Goal: Book appointment/travel/reservation

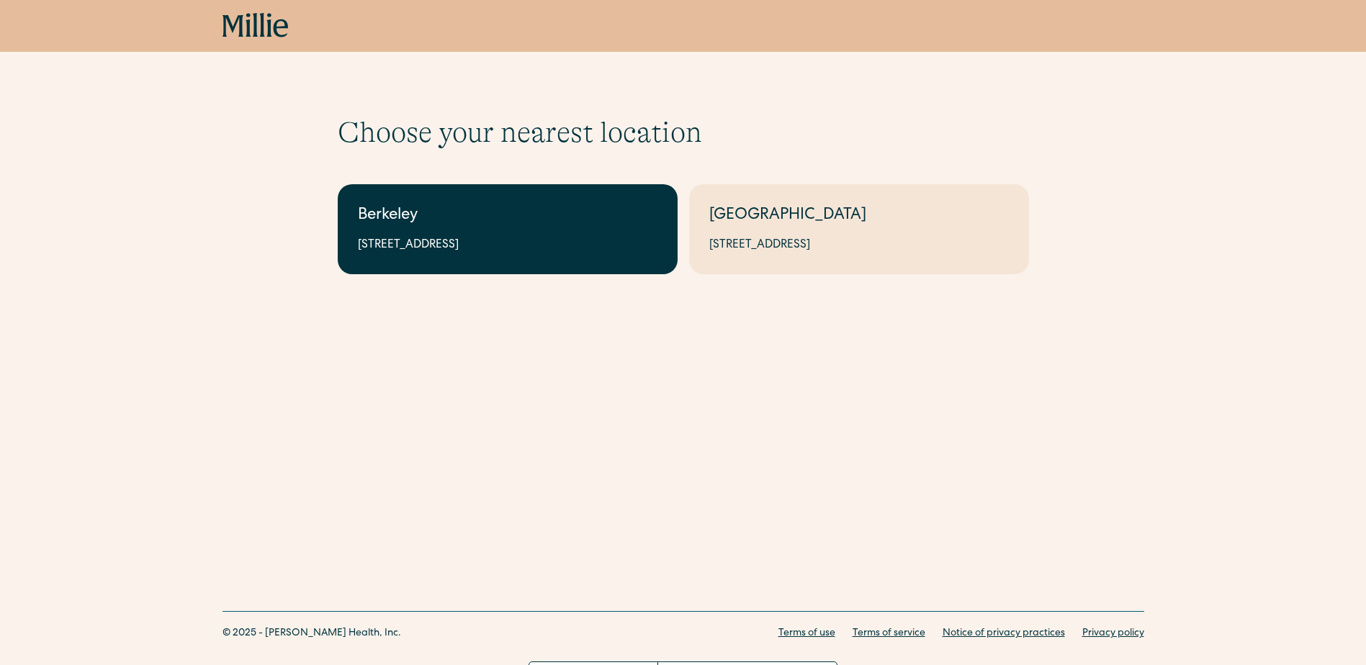
click at [536, 253] on div "[STREET_ADDRESS]" at bounding box center [508, 245] width 300 height 17
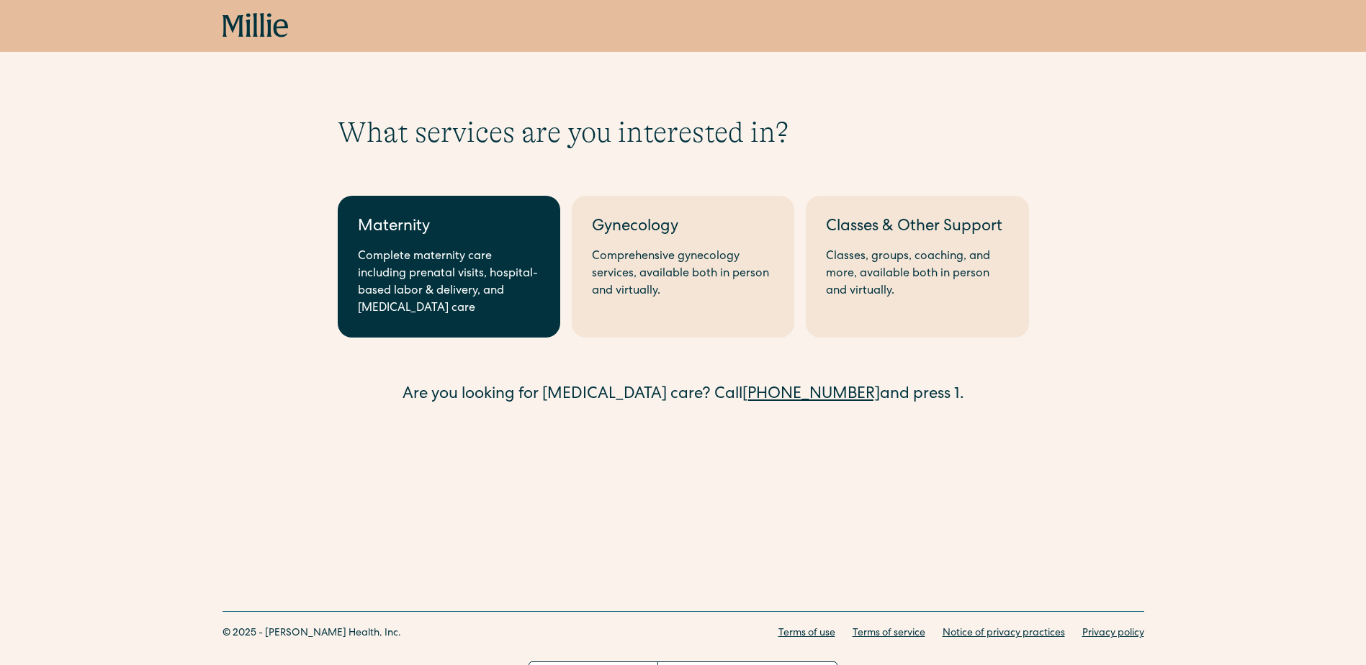
click at [451, 287] on div "Complete maternity care including prenatal visits, hospital-based labor & deliv…" at bounding box center [449, 282] width 182 height 69
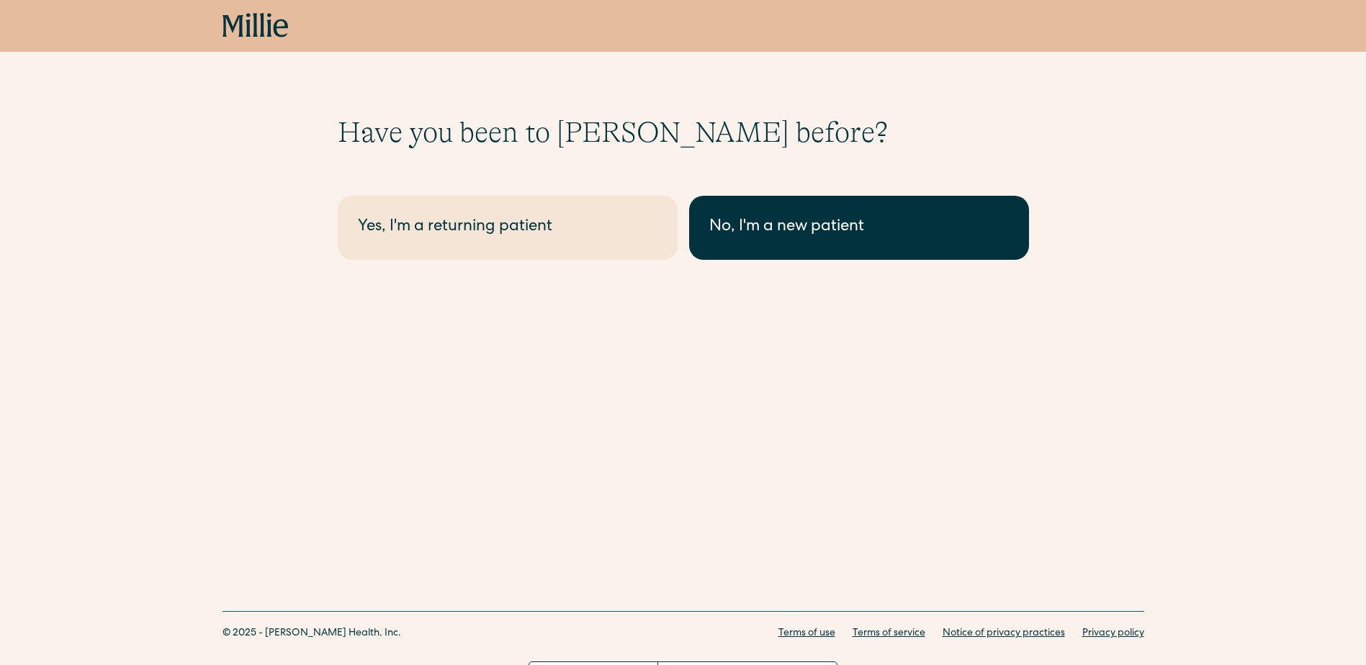
click at [742, 237] on div "No, I'm a new patient" at bounding box center [859, 228] width 300 height 24
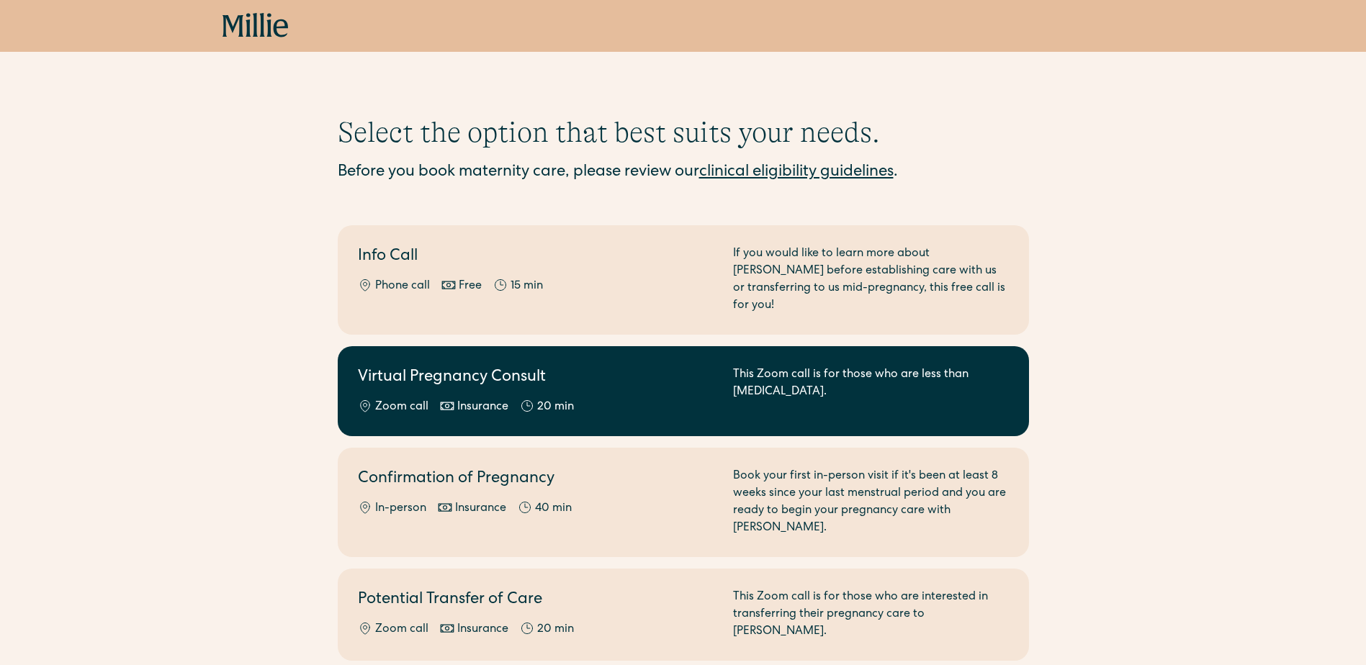
click at [785, 379] on div "This Zoom call is for those who are less than 8 weeks pregnant." at bounding box center [871, 391] width 276 height 50
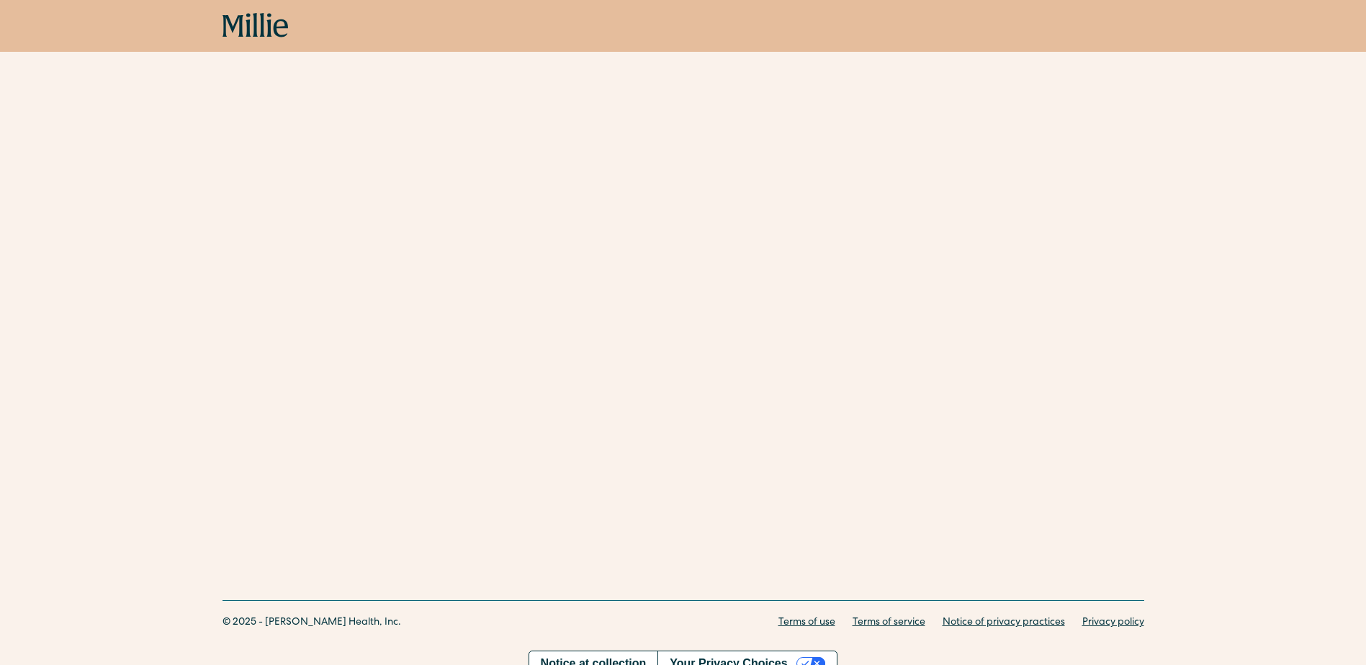
scroll to position [409, 0]
